Goal: Entertainment & Leisure: Browse casually

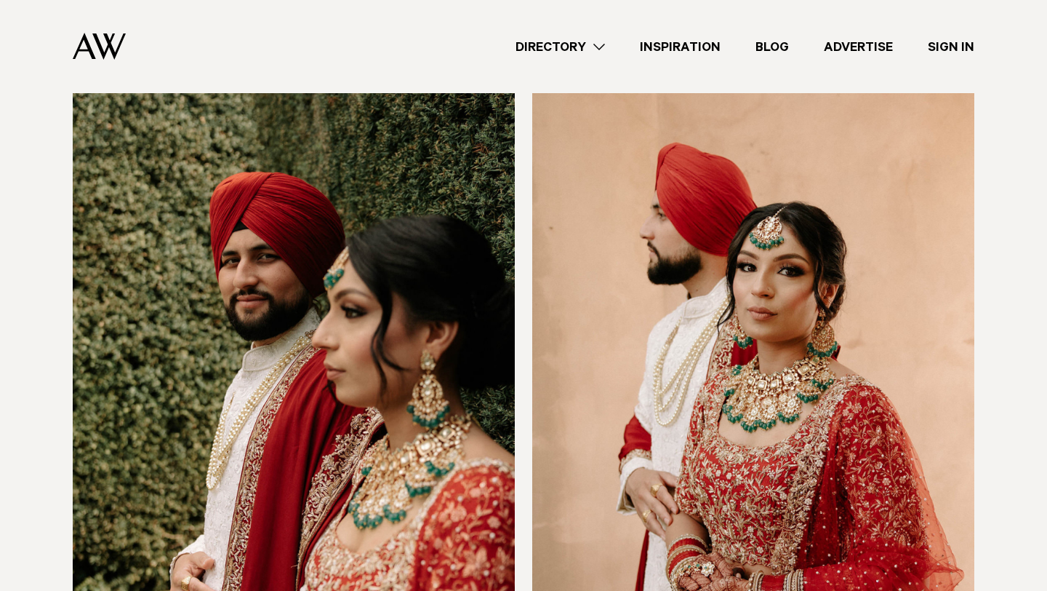
scroll to position [1677, 0]
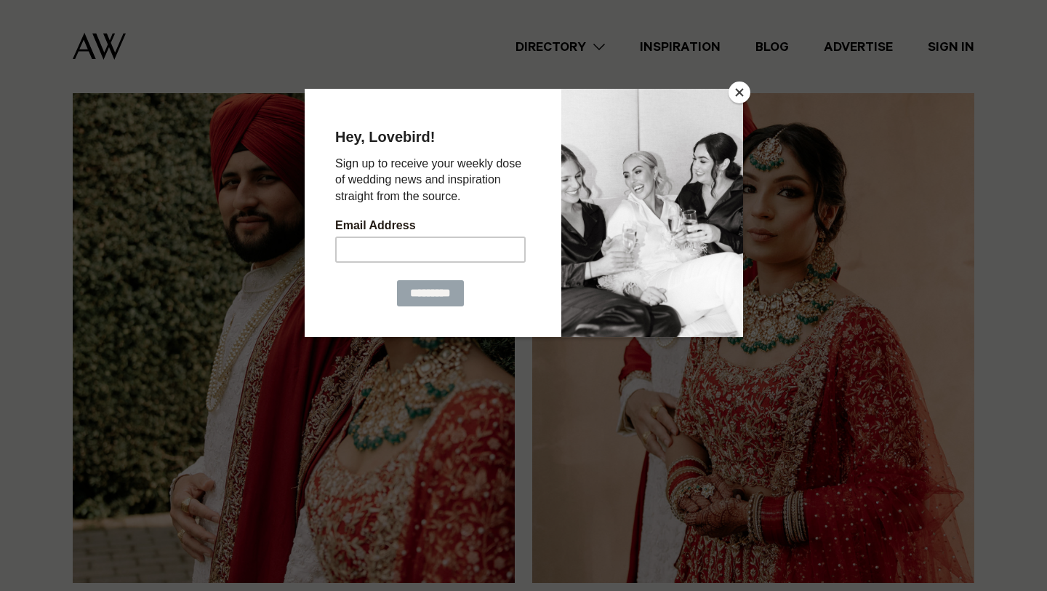
click at [740, 89] on button "Close" at bounding box center [740, 92] width 22 height 22
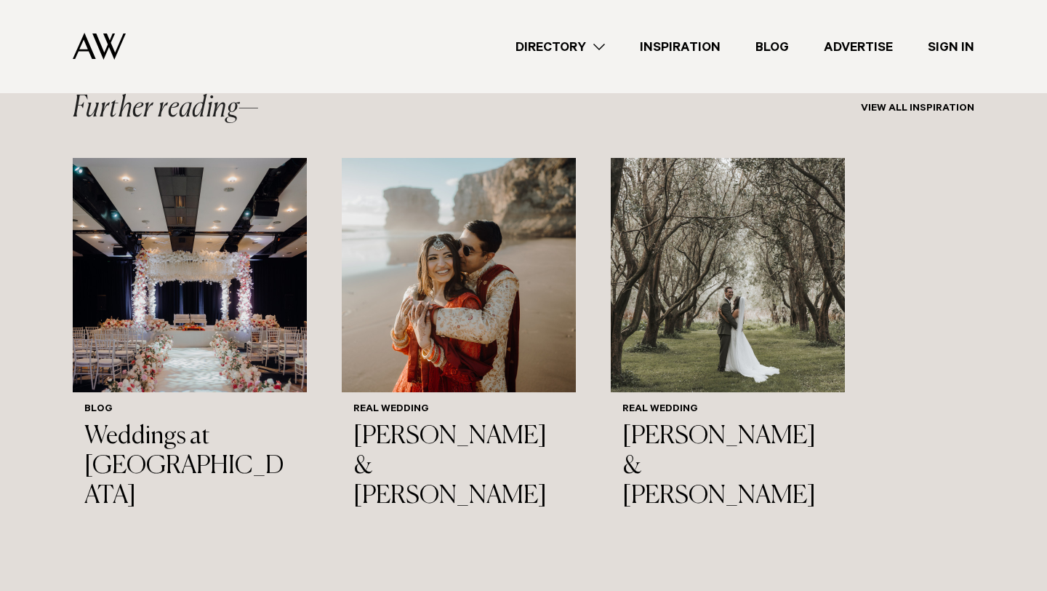
scroll to position [6664, 0]
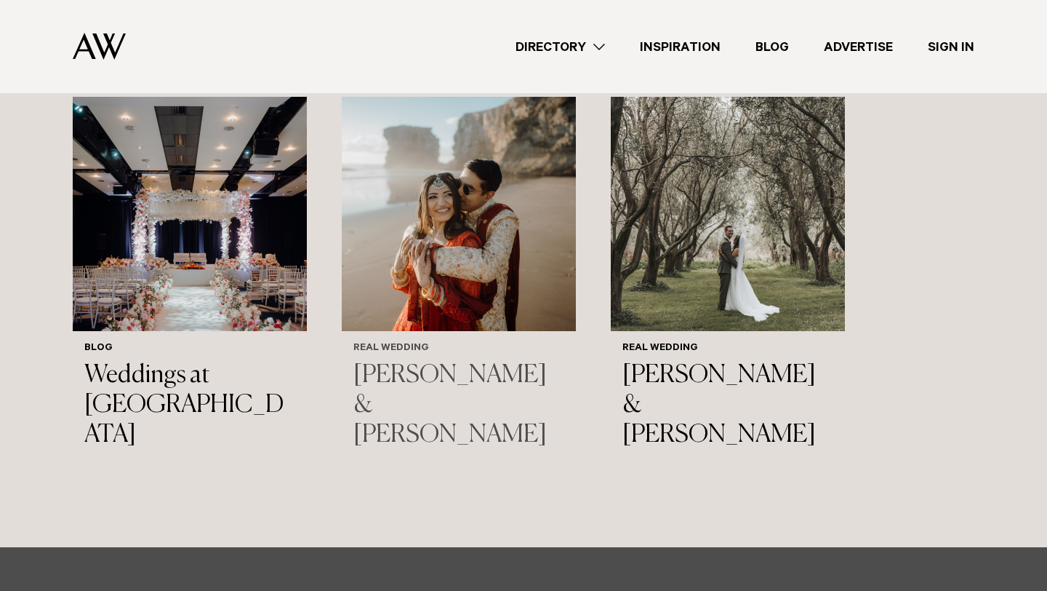
click at [469, 239] on img "2 / 3" at bounding box center [459, 214] width 234 height 234
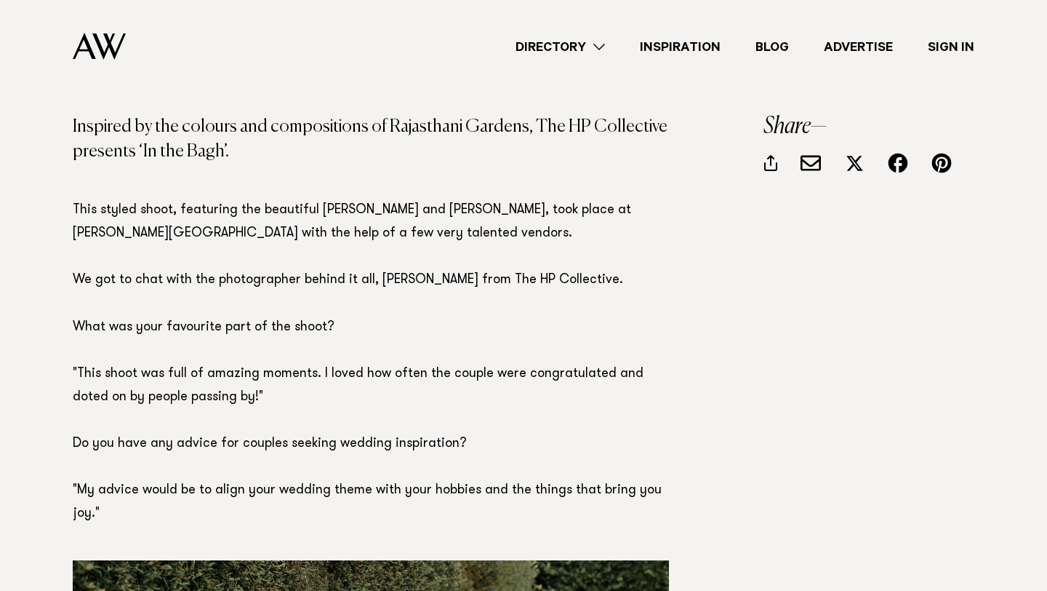
scroll to position [695, 0]
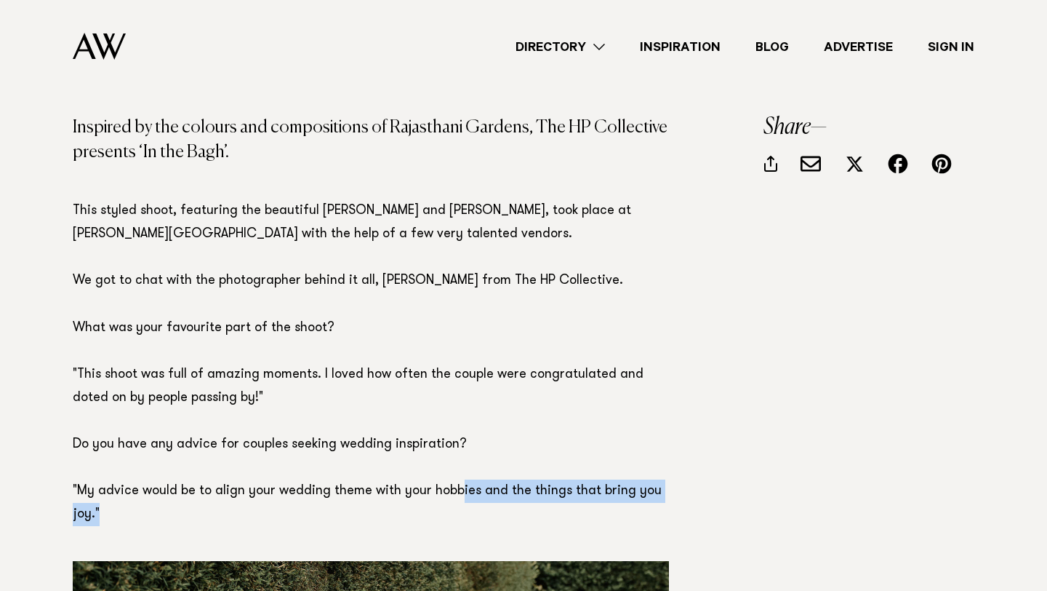
drag, startPoint x: 353, startPoint y: 503, endPoint x: 459, endPoint y: 490, distance: 106.4
click at [459, 490] on p "This styled shoot, featuring the beautiful Amarita and Araun, took place at Ham…" at bounding box center [371, 373] width 596 height 349
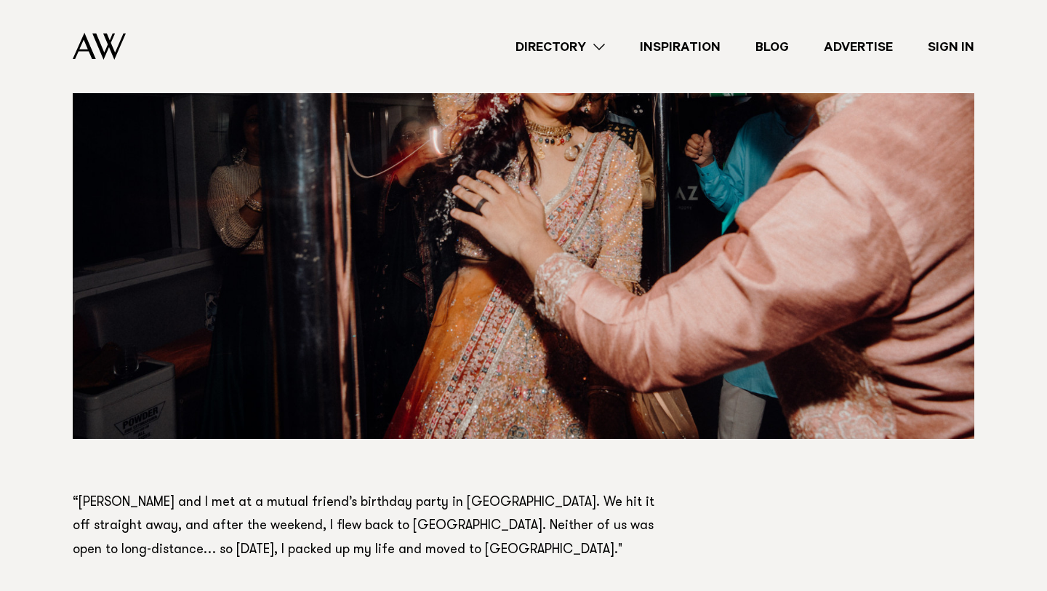
scroll to position [2347, 0]
